Goal: Information Seeking & Learning: Learn about a topic

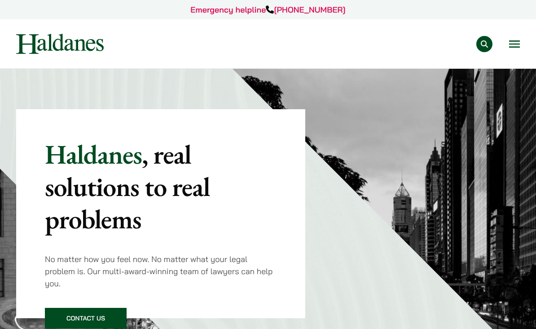
click at [513, 40] on button "Open menu" at bounding box center [514, 43] width 11 height 7
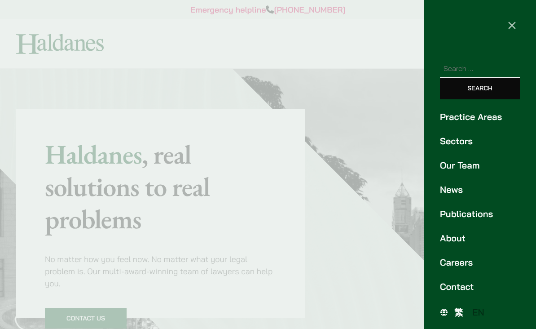
click at [474, 168] on link "Our Team" at bounding box center [480, 164] width 80 height 13
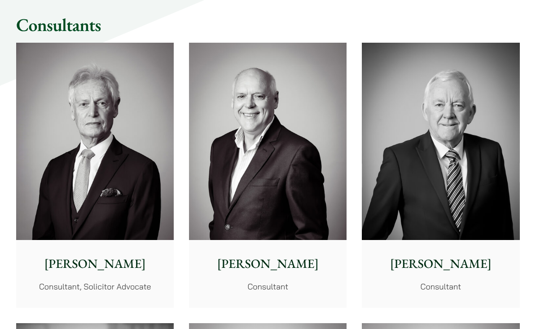
scroll to position [4008, 0]
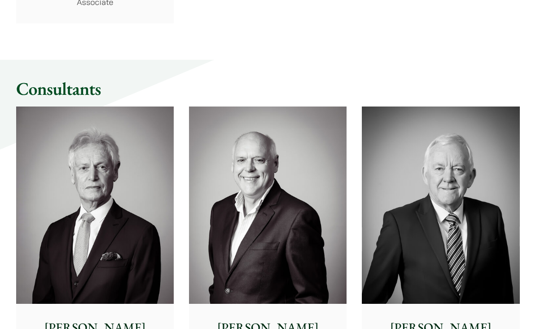
scroll to position [3944, 0]
click at [471, 208] on img at bounding box center [441, 205] width 158 height 197
click at [282, 208] on img at bounding box center [268, 204] width 158 height 197
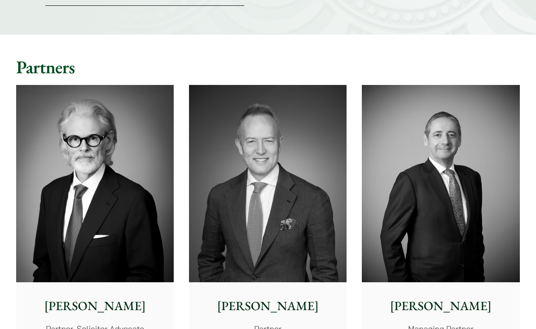
scroll to position [231, 0]
